Goal: Information Seeking & Learning: Check status

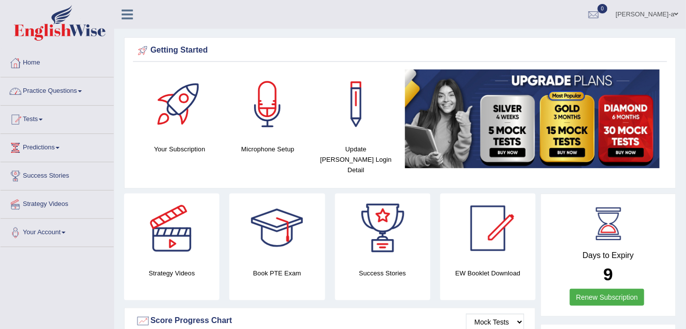
click at [84, 89] on link "Practice Questions" at bounding box center [56, 89] width 113 height 25
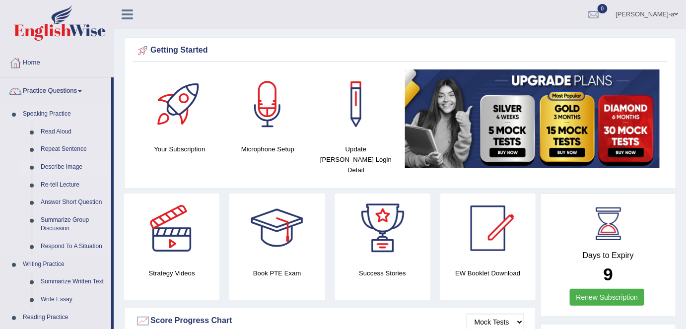
click at [78, 169] on link "Describe Image" at bounding box center [73, 167] width 75 height 18
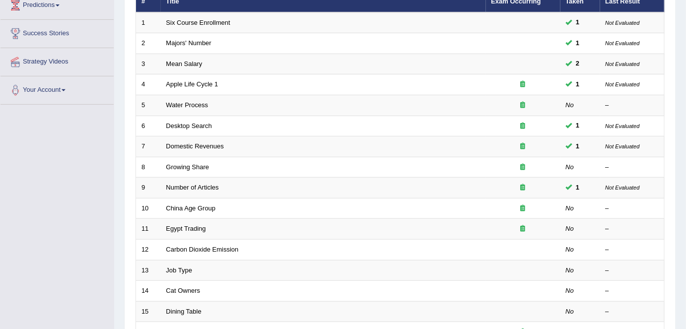
scroll to position [136, 0]
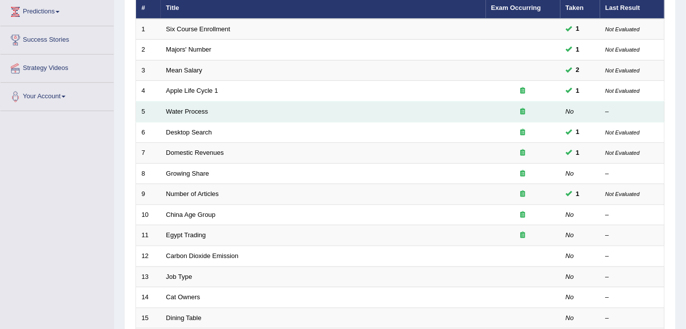
click at [199, 113] on td "Water Process" at bounding box center [323, 112] width 325 height 21
click at [184, 111] on link "Water Process" at bounding box center [187, 111] width 42 height 7
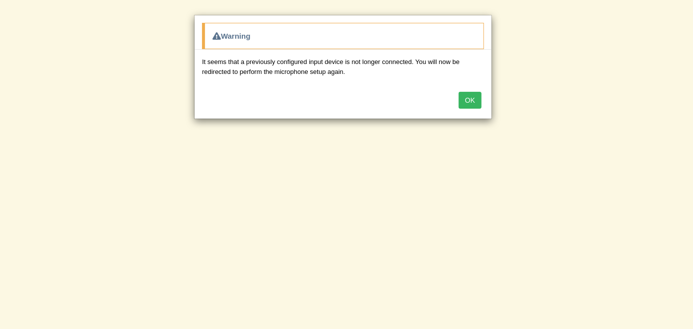
click at [470, 101] on button "OK" at bounding box center [470, 100] width 23 height 17
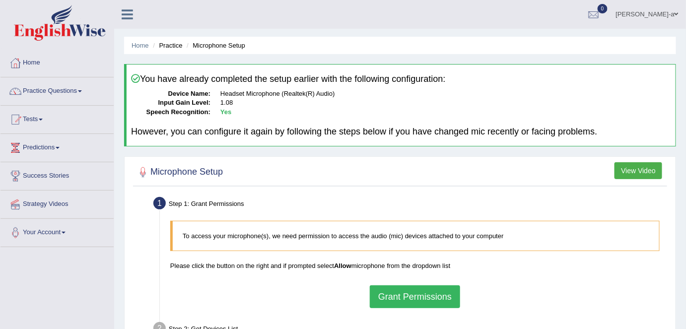
click at [171, 47] on li "Practice" at bounding box center [166, 45] width 32 height 9
click at [139, 45] on link "Home" at bounding box center [140, 45] width 17 height 7
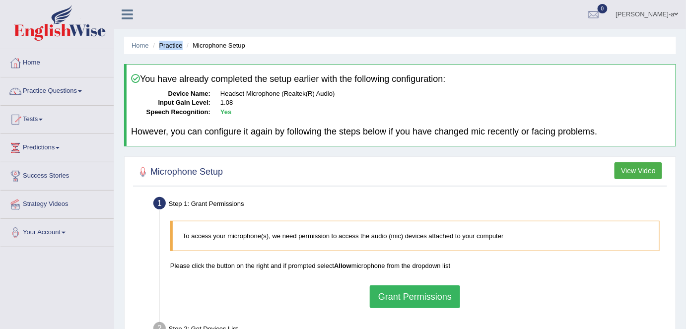
click at [633, 169] on button "View Video" at bounding box center [639, 170] width 48 height 17
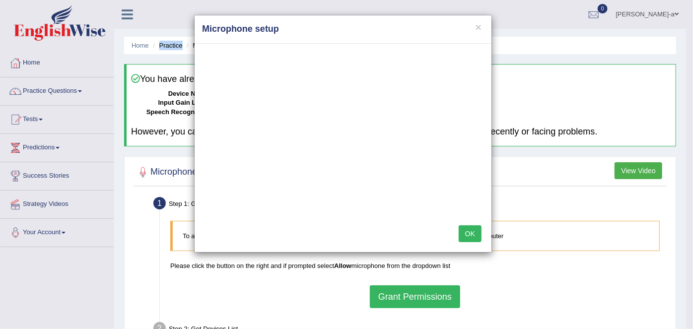
click at [475, 236] on button "OK" at bounding box center [470, 233] width 23 height 17
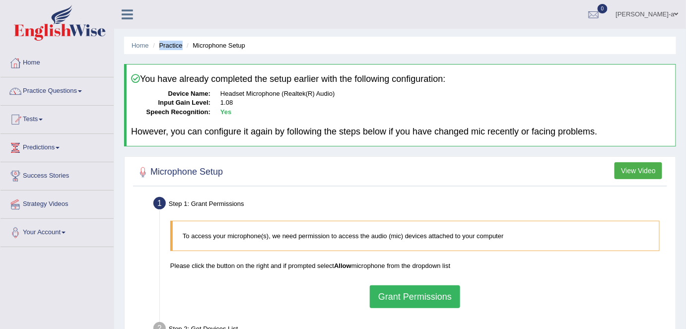
click at [42, 117] on link "Tests" at bounding box center [56, 118] width 113 height 25
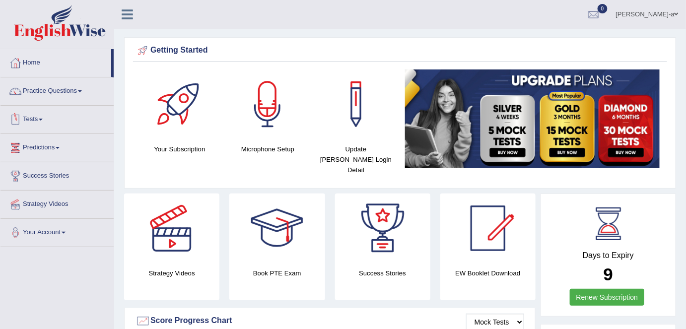
click at [44, 117] on link "Tests" at bounding box center [56, 118] width 113 height 25
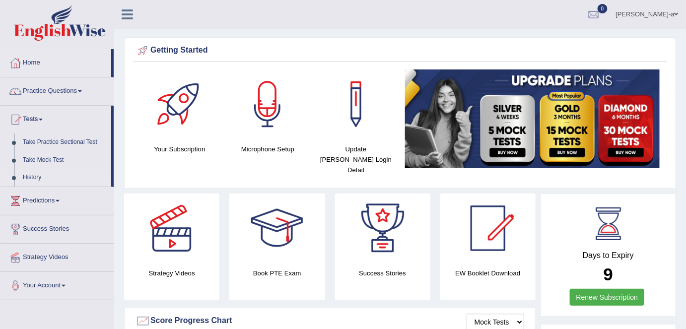
click at [37, 175] on link "History" at bounding box center [64, 178] width 93 height 18
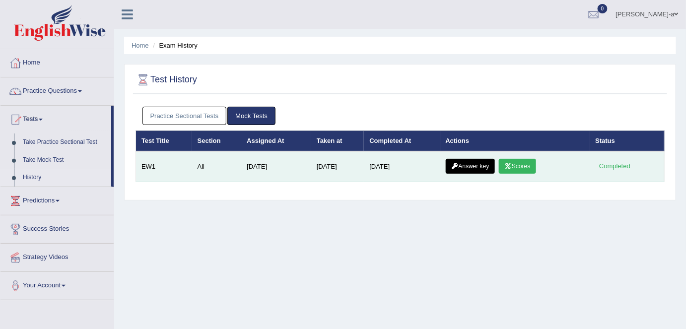
click at [494, 168] on link "Answer key" at bounding box center [470, 166] width 49 height 15
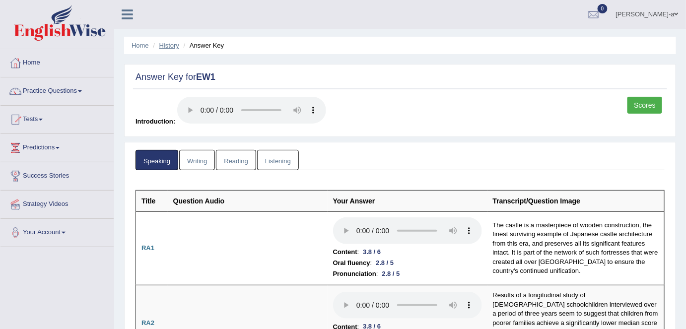
click at [172, 44] on link "History" at bounding box center [169, 45] width 20 height 7
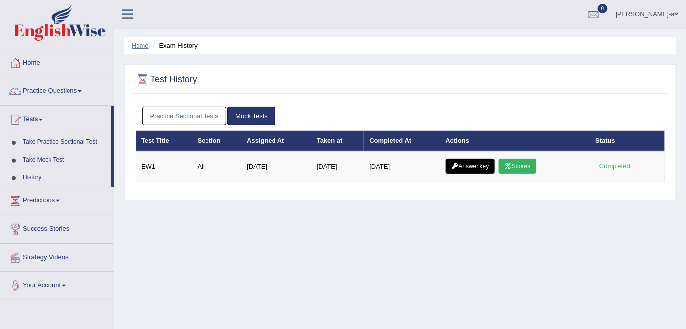
click at [140, 44] on link "Home" at bounding box center [140, 45] width 17 height 7
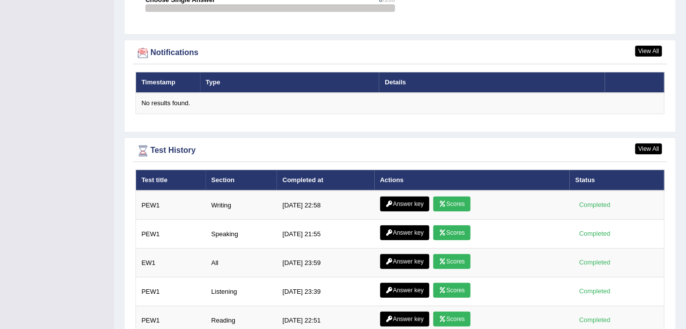
scroll to position [1216, 0]
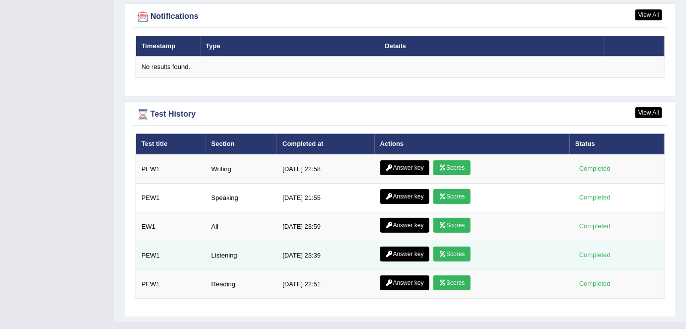
click at [235, 241] on td "Listening" at bounding box center [241, 255] width 71 height 29
click at [386, 247] on link "Answer key" at bounding box center [404, 254] width 49 height 15
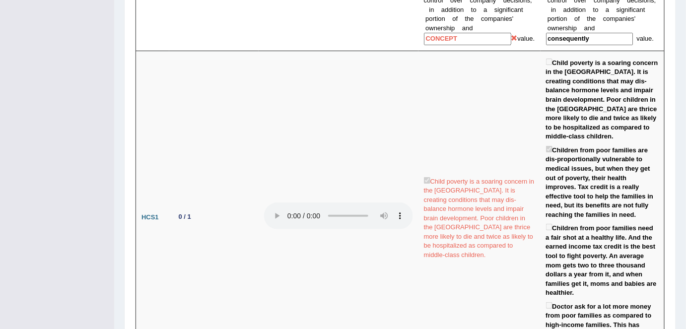
scroll to position [1215, 0]
